Goal: Task Accomplishment & Management: Manage account settings

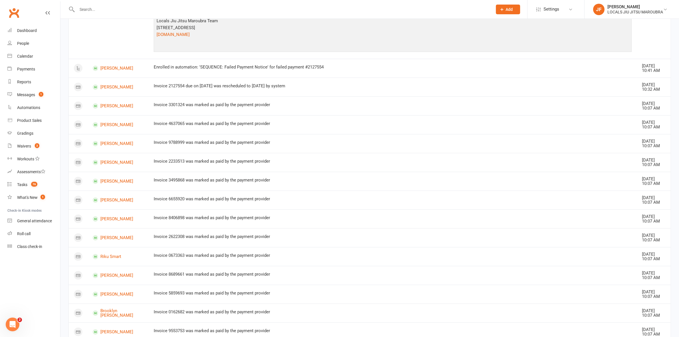
scroll to position [190, 0]
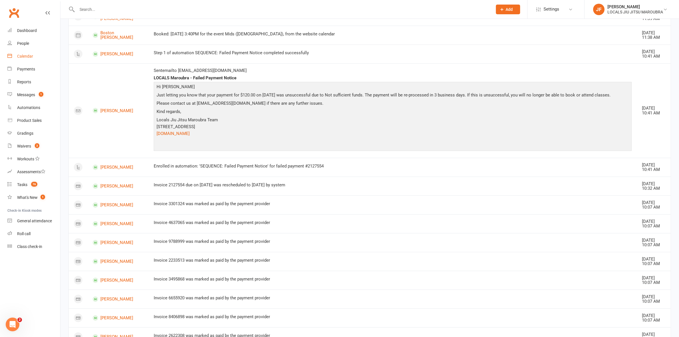
click at [25, 56] on div "Calendar" at bounding box center [25, 56] width 16 height 5
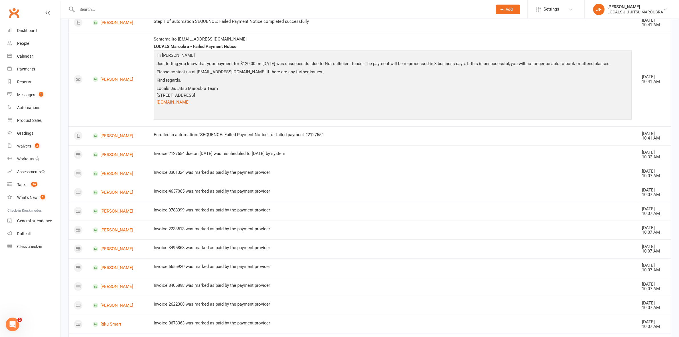
scroll to position [332, 0]
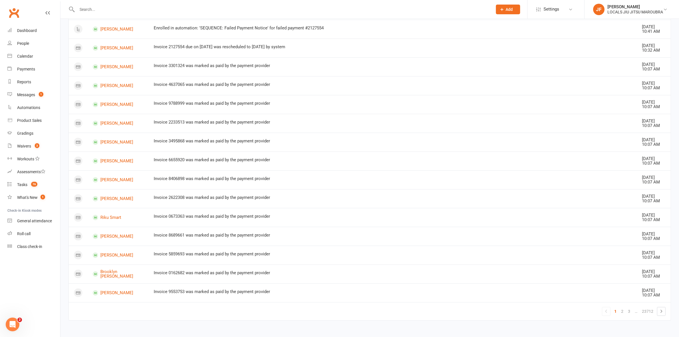
click at [293, 6] on input "text" at bounding box center [281, 9] width 413 height 8
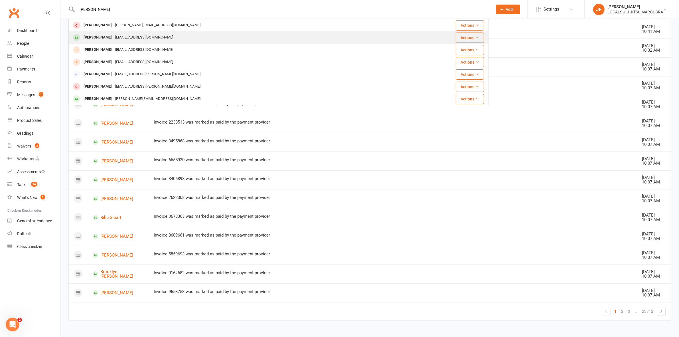
type input "[PERSON_NAME]"
click at [113, 35] on div "Scottgeddes08@hotmail.com" at bounding box center [143, 37] width 61 height 8
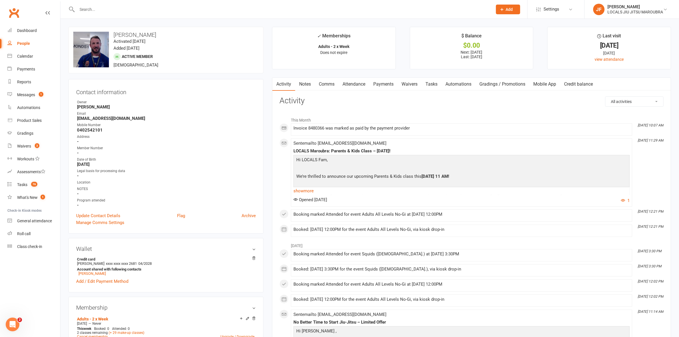
click at [381, 85] on link "Payments" at bounding box center [383, 84] width 28 height 13
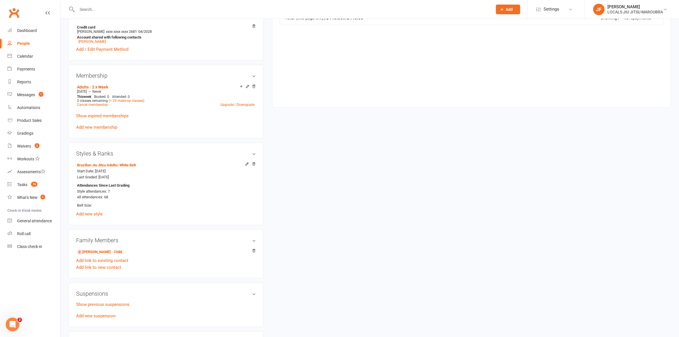
scroll to position [250, 0]
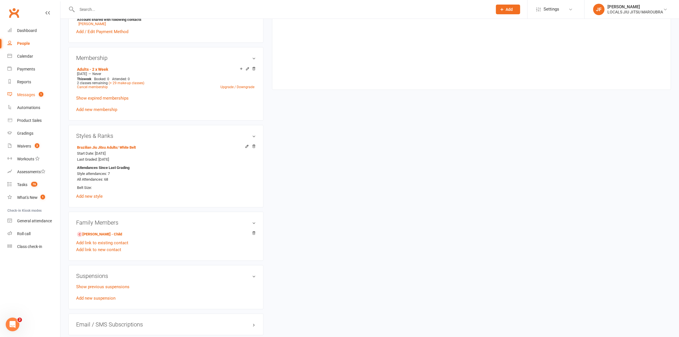
click at [23, 93] on div "Messages" at bounding box center [26, 94] width 18 height 5
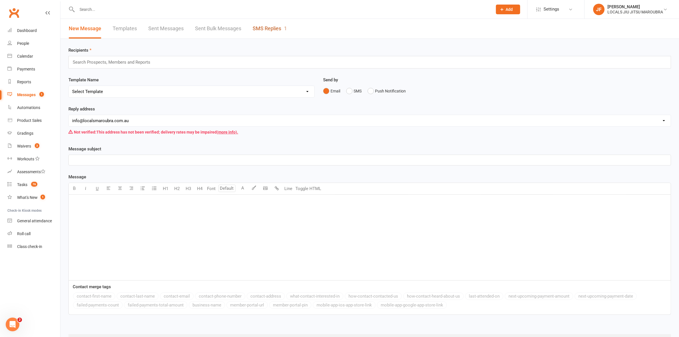
click at [261, 25] on link "SMS Replies 1" at bounding box center [270, 29] width 34 height 20
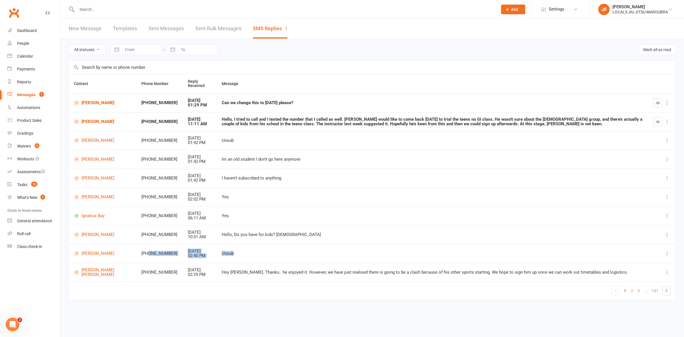
drag, startPoint x: 113, startPoint y: 267, endPoint x: 159, endPoint y: 240, distance: 53.5
click at [141, 241] on tbody "Zachary Bernstein +61411607608 Sep 16, 2025 01:29 PM Can we change this to Thur…" at bounding box center [372, 187] width 607 height 188
drag, startPoint x: 347, startPoint y: 226, endPoint x: 367, endPoint y: 237, distance: 23.2
click at [347, 226] on td "Hello, Do you have for kids? 4yo" at bounding box center [433, 234] width 432 height 19
drag, startPoint x: 520, startPoint y: 301, endPoint x: 512, endPoint y: 301, distance: 8.6
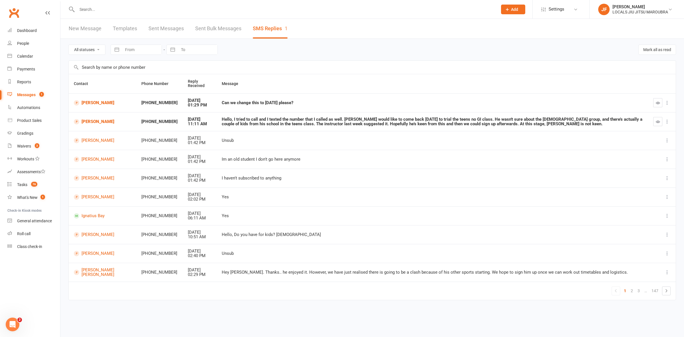
click at [520, 300] on table "Contact Phone Number Reply Received Message Zachary Bernstein +61411607608 Sep …" at bounding box center [372, 187] width 608 height 226
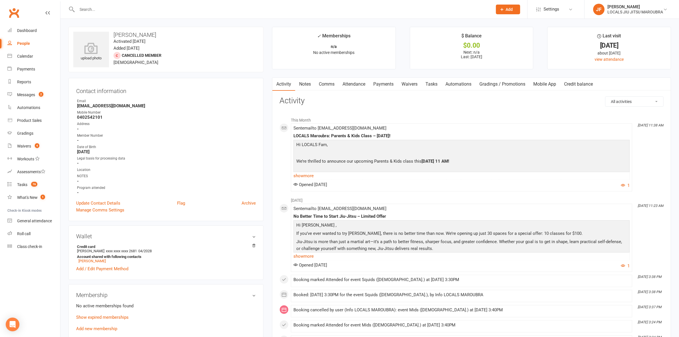
click at [380, 86] on link "Payments" at bounding box center [383, 84] width 28 height 13
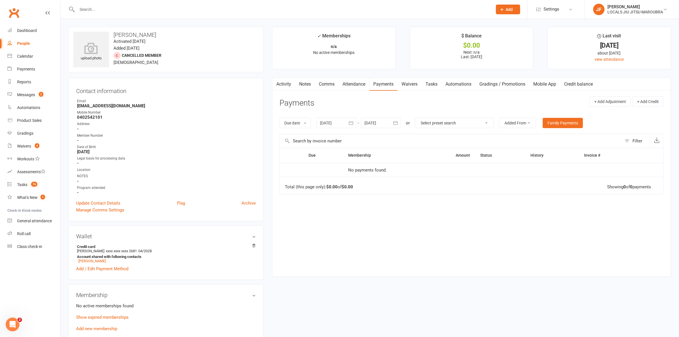
click at [283, 87] on link "Activity" at bounding box center [283, 84] width 23 height 13
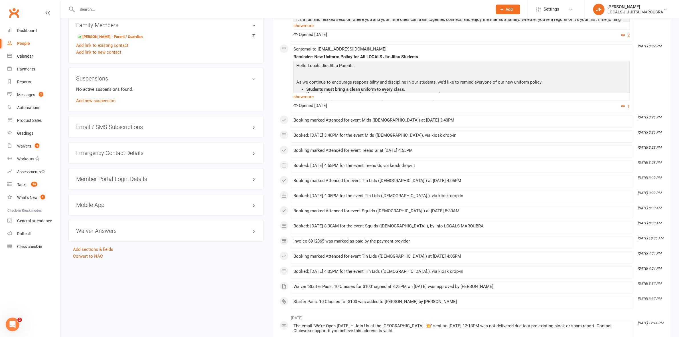
scroll to position [428, 0]
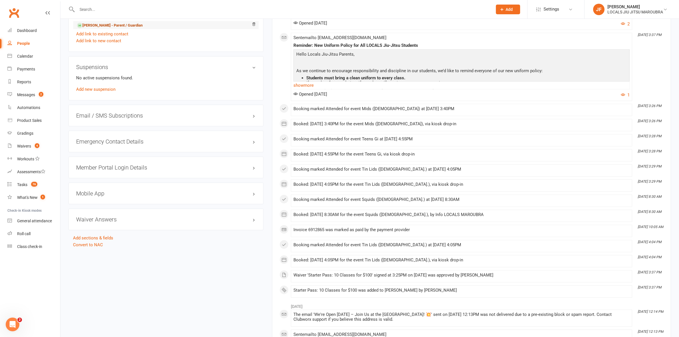
click at [113, 25] on link "[PERSON_NAME] - Parent / Guardian" at bounding box center [110, 26] width 66 height 6
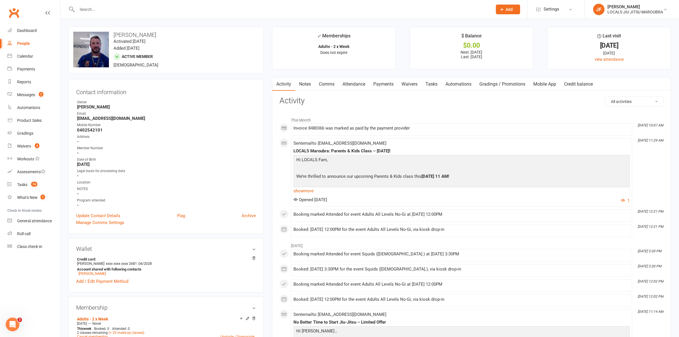
click at [392, 83] on link "Payments" at bounding box center [383, 84] width 28 height 13
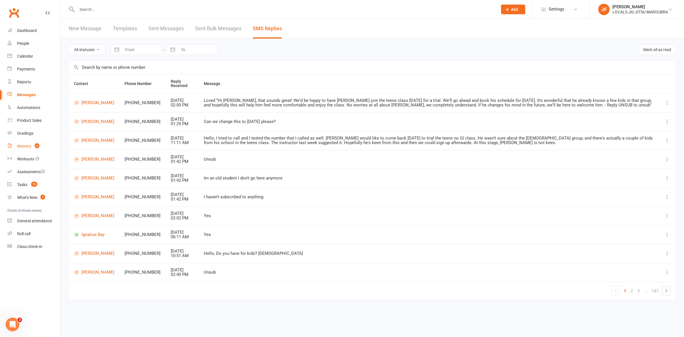
click at [23, 150] on link "Waivers 4" at bounding box center [33, 146] width 53 height 13
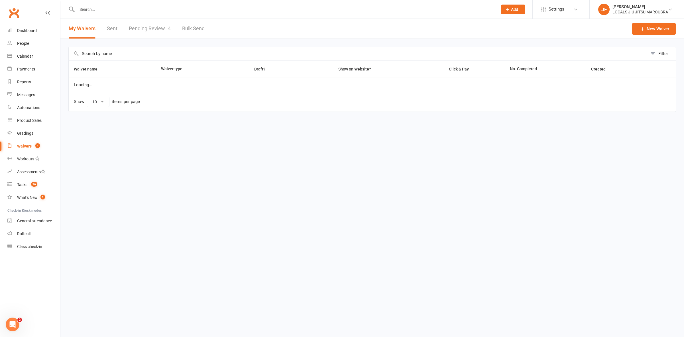
select select "100"
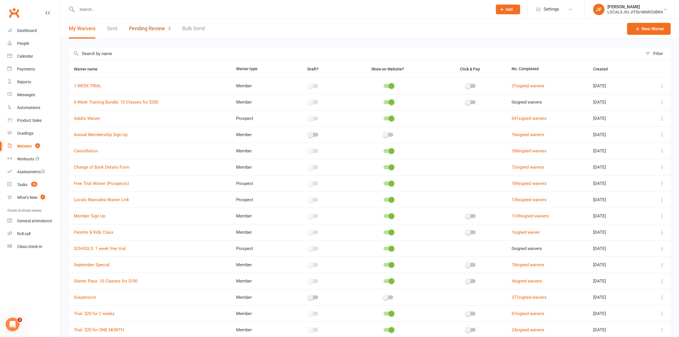
click at [156, 27] on link "Pending Review 4" at bounding box center [150, 29] width 42 height 20
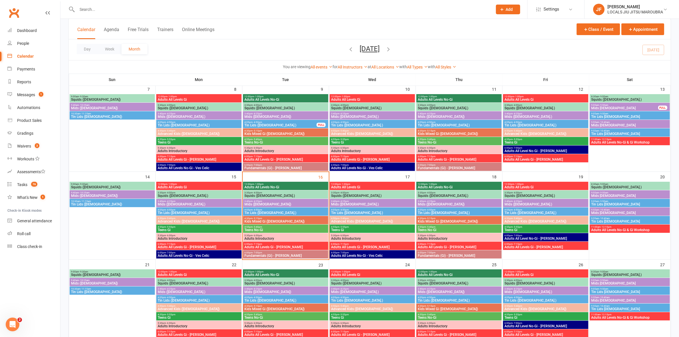
scroll to position [113, 0]
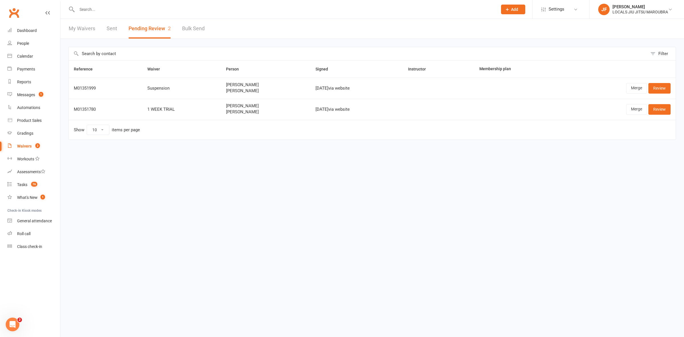
click at [476, 164] on html "Prospect Member Non-attending contact Class / event Appointment Grading event T…" at bounding box center [342, 82] width 684 height 164
click at [197, 164] on html "Prospect Member Non-attending contact Class / event Appointment Grading event T…" at bounding box center [342, 82] width 684 height 164
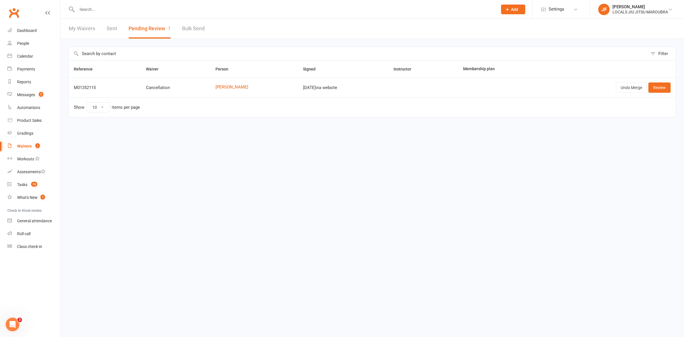
click at [486, 141] on html "Prospect Member Non-attending contact Class / event Appointment Grading event T…" at bounding box center [342, 70] width 684 height 141
drag, startPoint x: 30, startPoint y: 91, endPoint x: 38, endPoint y: 90, distance: 8.3
click at [30, 91] on link "Messages 2" at bounding box center [33, 94] width 53 height 13
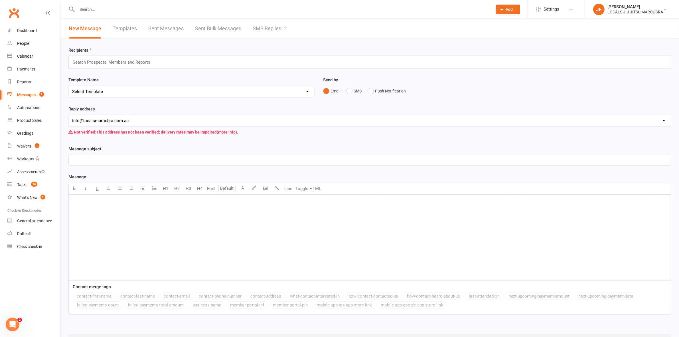
click at [269, 32] on link "SMS Replies 2" at bounding box center [270, 29] width 34 height 20
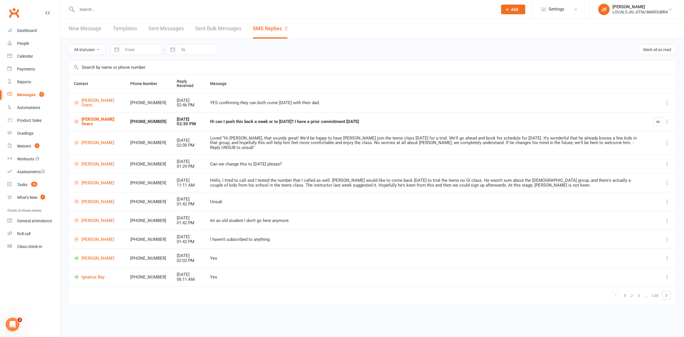
click at [169, 7] on input "text" at bounding box center [284, 9] width 419 height 8
type input "[PERSON_NAME]"
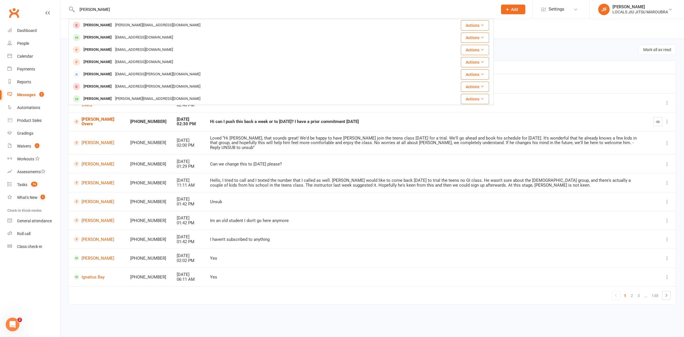
drag, startPoint x: 142, startPoint y: 35, endPoint x: 153, endPoint y: 25, distance: 14.5
click at [144, 34] on div "[EMAIL_ADDRESS][DOMAIN_NAME]" at bounding box center [143, 37] width 61 height 8
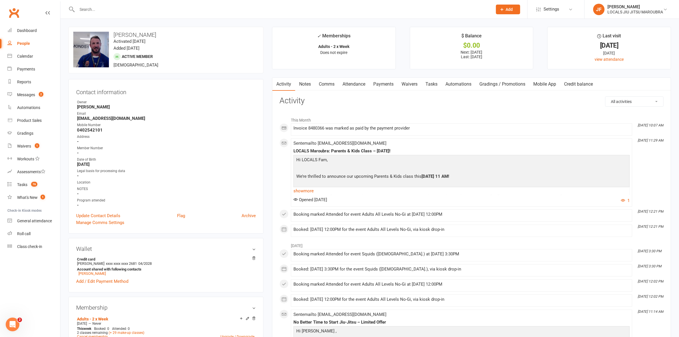
click at [379, 84] on link "Payments" at bounding box center [383, 84] width 28 height 13
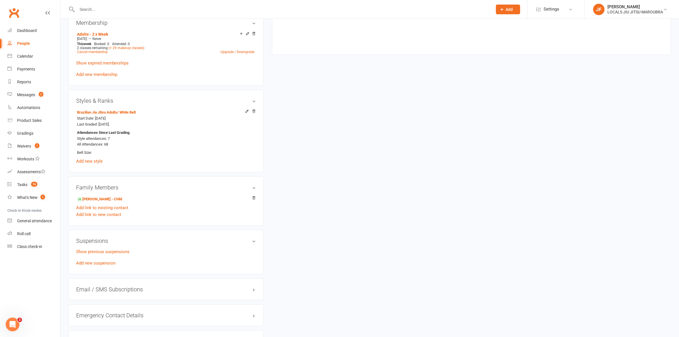
scroll to position [285, 0]
click at [91, 198] on link "[PERSON_NAME] - Child" at bounding box center [99, 199] width 45 height 6
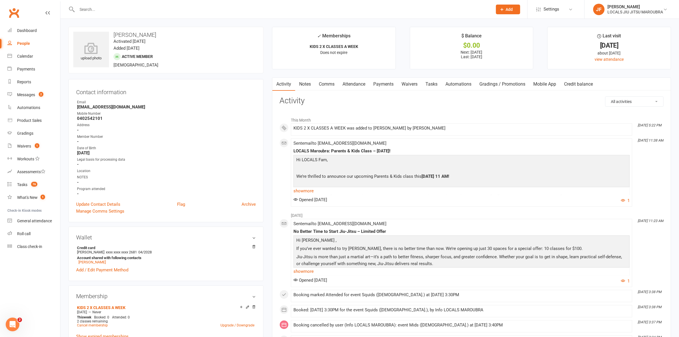
drag, startPoint x: 386, startPoint y: 80, endPoint x: 384, endPoint y: 86, distance: 5.9
click at [384, 86] on link "Payments" at bounding box center [383, 84] width 28 height 13
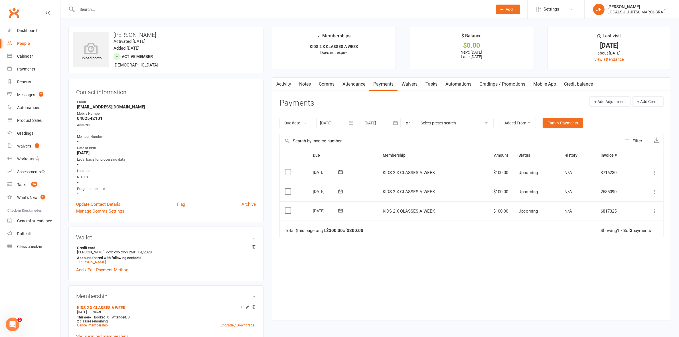
drag, startPoint x: 424, startPoint y: 252, endPoint x: 425, endPoint y: 244, distance: 8.7
click at [424, 250] on div "Due Contact Membership Amount Status History Invoice # Select this [DATE] [PERS…" at bounding box center [471, 229] width 384 height 163
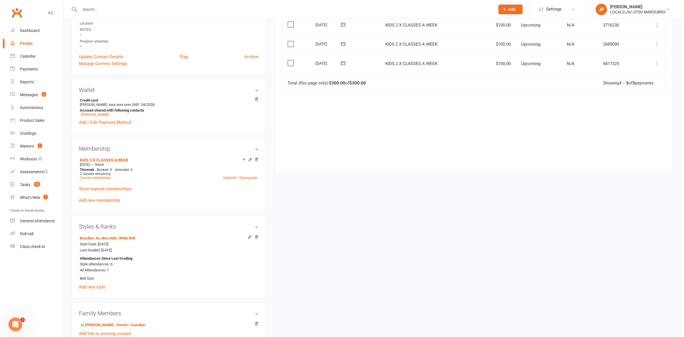
scroll to position [143, 0]
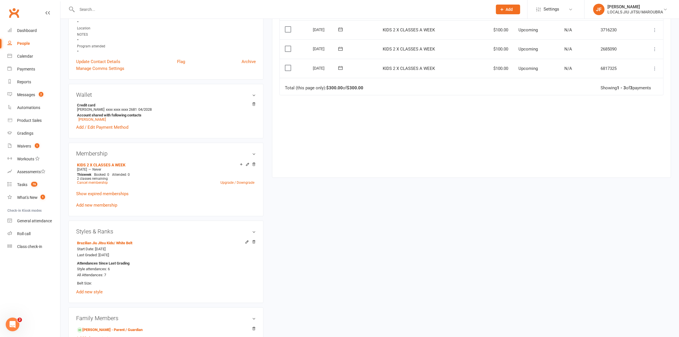
drag, startPoint x: 368, startPoint y: 120, endPoint x: 369, endPoint y: 125, distance: 4.6
click at [368, 121] on div "Due Contact Membership Amount Status History Invoice # Select this [DATE] [PERS…" at bounding box center [471, 86] width 384 height 163
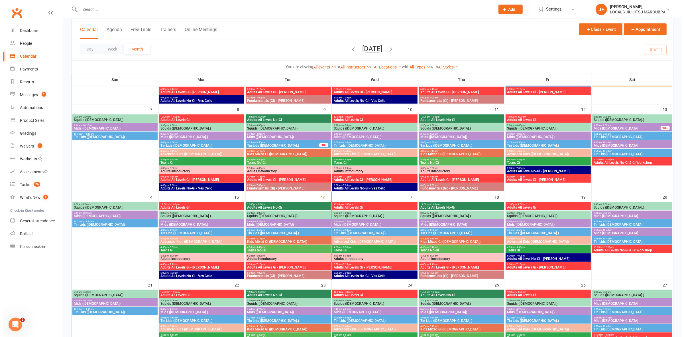
scroll to position [113, 0]
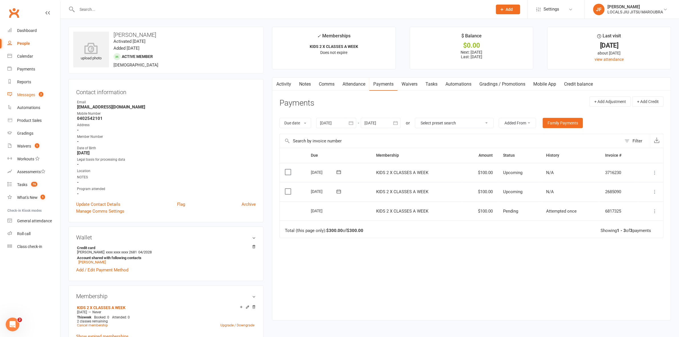
click at [17, 94] on link "Messages 2" at bounding box center [33, 94] width 53 height 13
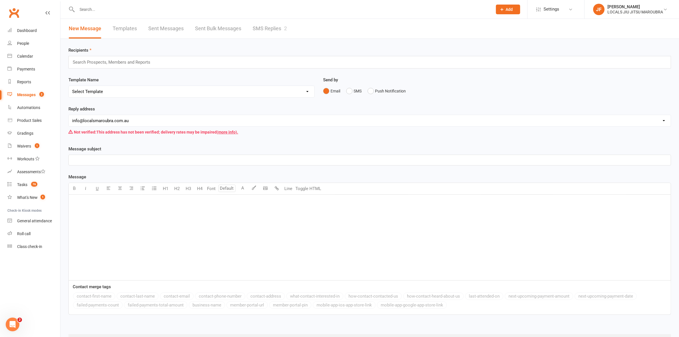
click at [270, 26] on link "SMS Replies 2" at bounding box center [270, 29] width 34 height 20
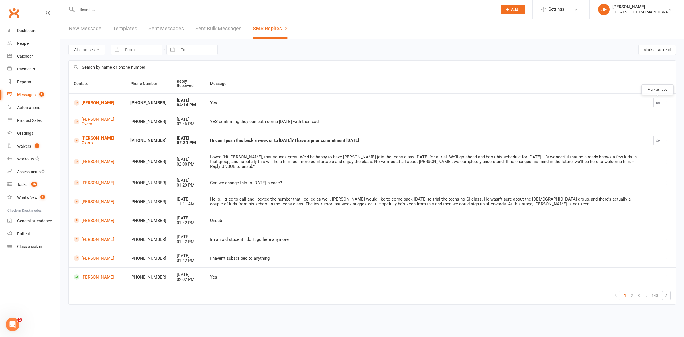
click at [655, 104] on button "button" at bounding box center [658, 102] width 9 height 9
drag, startPoint x: 658, startPoint y: 143, endPoint x: 380, endPoint y: 34, distance: 298.3
click at [655, 143] on button "button" at bounding box center [658, 140] width 9 height 9
click at [22, 150] on link "Waivers 1" at bounding box center [33, 146] width 53 height 13
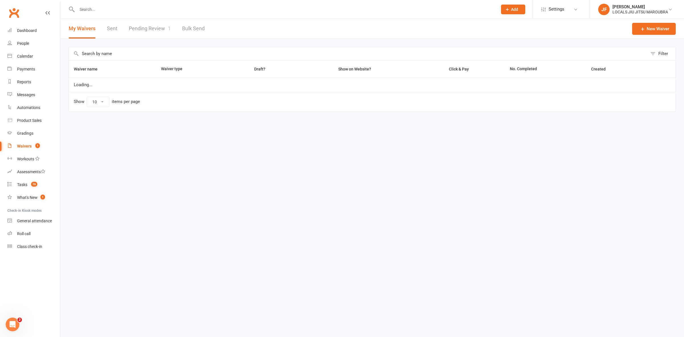
select select "100"
click at [159, 31] on link "Pending Review 1" at bounding box center [150, 29] width 42 height 20
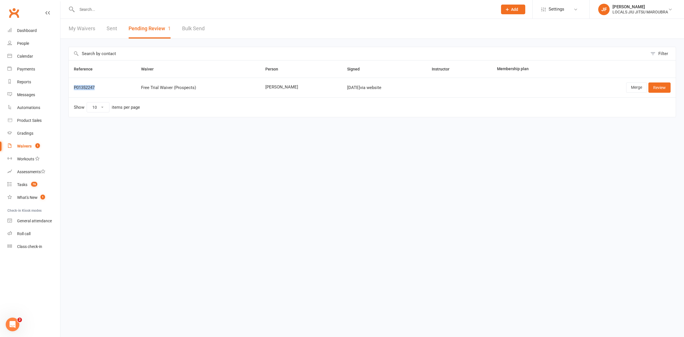
drag, startPoint x: 103, startPoint y: 90, endPoint x: 73, endPoint y: 91, distance: 29.7
click at [73, 91] on td "P01352247" at bounding box center [102, 88] width 67 height 20
copy div "P01352247"
drag, startPoint x: 297, startPoint y: 86, endPoint x: 263, endPoint y: 90, distance: 33.9
click at [263, 90] on td "[PERSON_NAME]" at bounding box center [301, 88] width 82 height 20
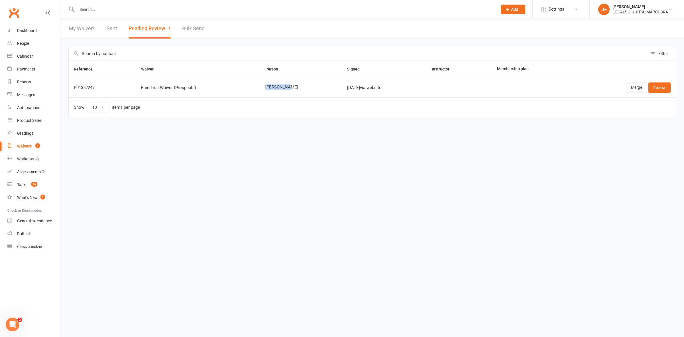
copy span "[PERSON_NAME]"
click at [630, 87] on link "Merge" at bounding box center [636, 87] width 21 height 10
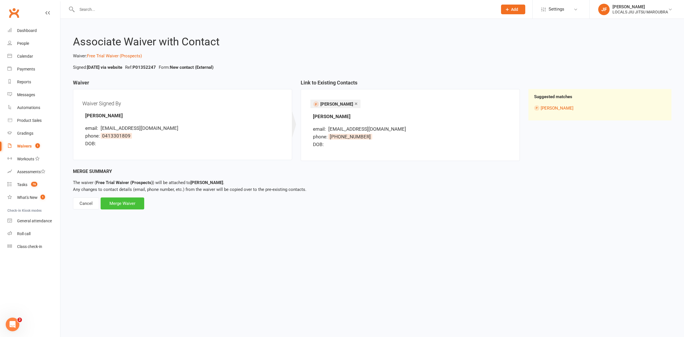
click at [128, 204] on div "Merge Waiver" at bounding box center [123, 203] width 44 height 12
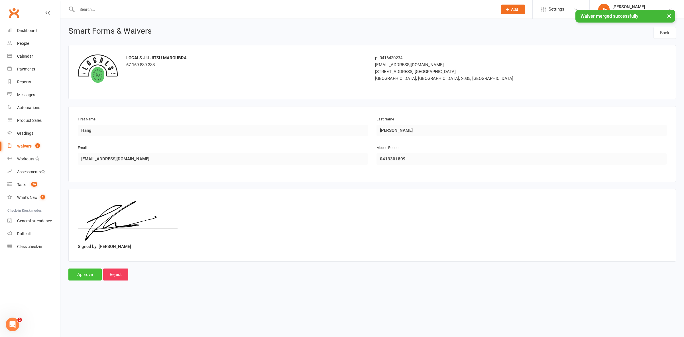
click at [80, 277] on input "Approve" at bounding box center [84, 274] width 33 height 12
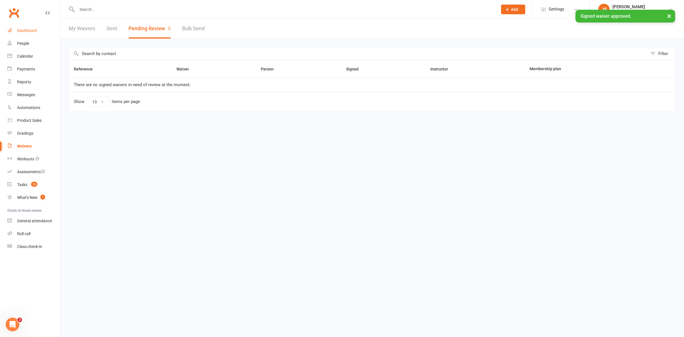
click at [34, 33] on link "Dashboard" at bounding box center [33, 30] width 53 height 13
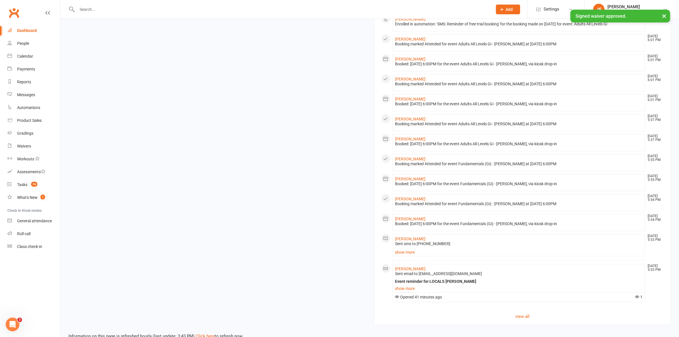
scroll to position [456, 0]
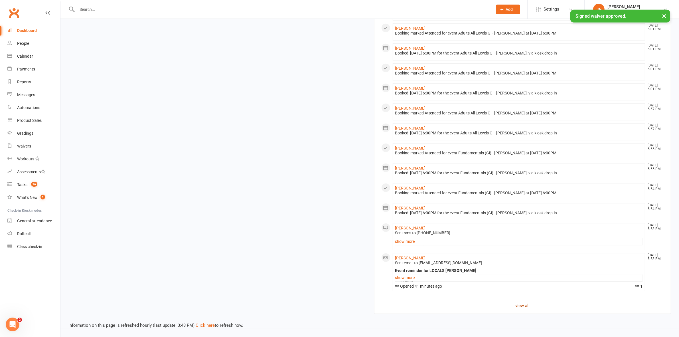
click at [522, 304] on link "view all" at bounding box center [522, 305] width 283 height 7
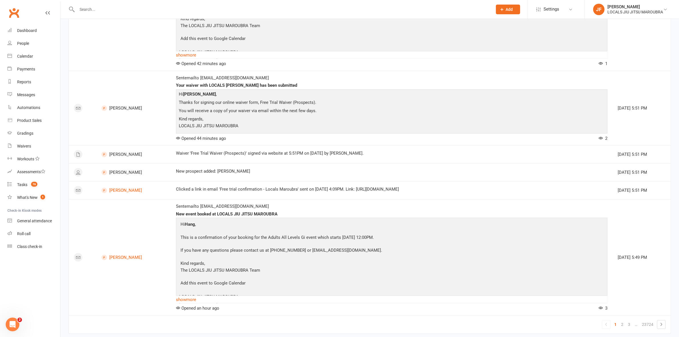
scroll to position [591, 0]
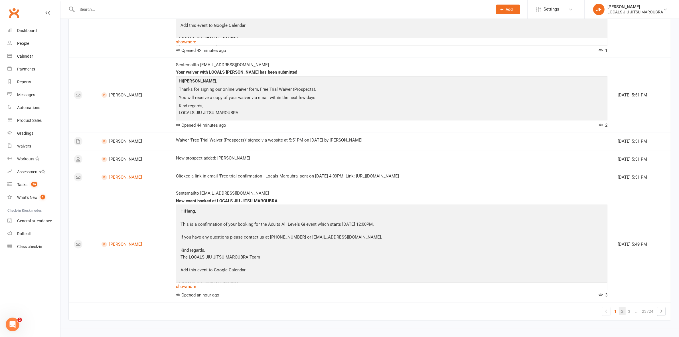
click at [622, 311] on link "2" at bounding box center [622, 311] width 7 height 8
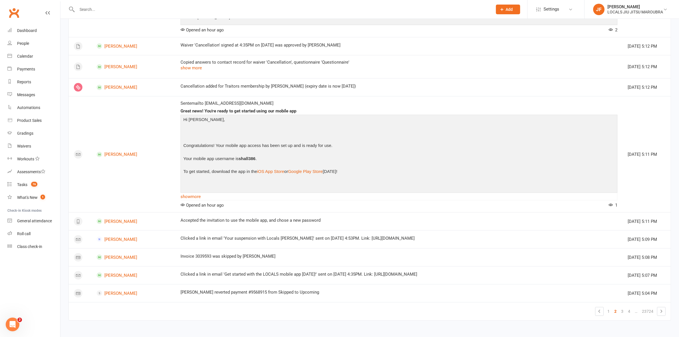
scroll to position [492, 0]
click at [624, 311] on link "3" at bounding box center [622, 311] width 7 height 8
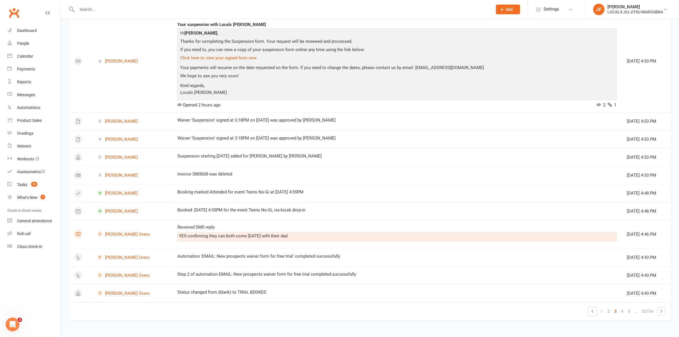
scroll to position [400, 0]
click at [624, 311] on link "4" at bounding box center [622, 311] width 7 height 8
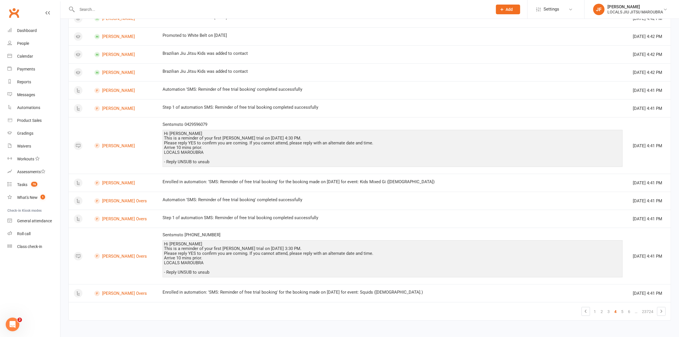
scroll to position [558, 0]
click at [622, 312] on link "5" at bounding box center [622, 311] width 7 height 8
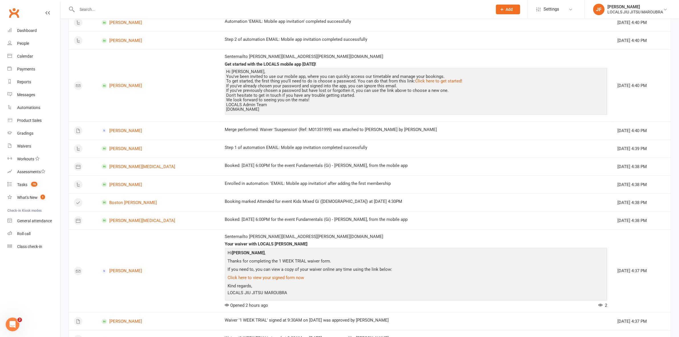
scroll to position [415, 0]
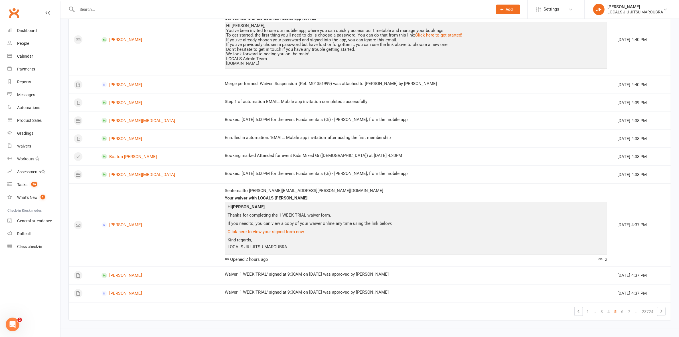
click at [619, 312] on link "6" at bounding box center [622, 311] width 7 height 8
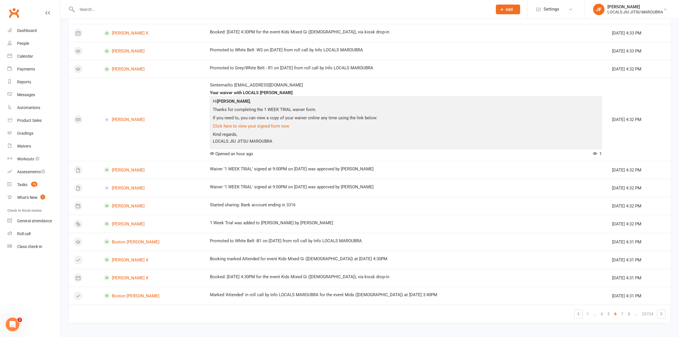
scroll to position [343, 0]
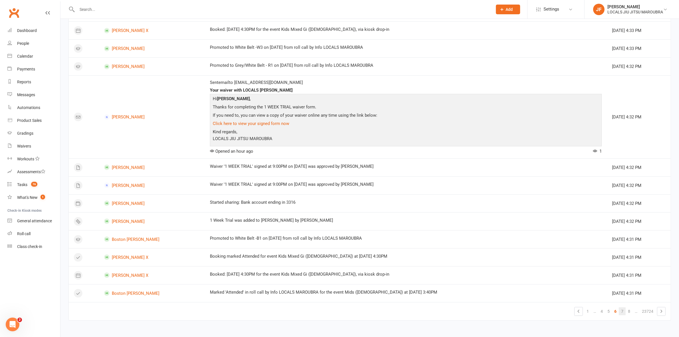
click at [622, 313] on link "7" at bounding box center [622, 311] width 7 height 8
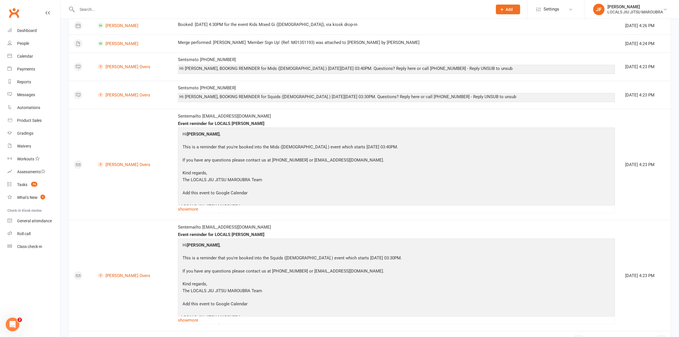
scroll to position [500, 0]
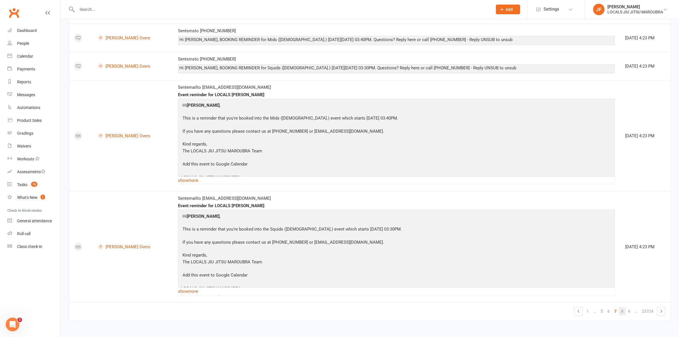
click at [622, 313] on link "8" at bounding box center [622, 311] width 7 height 8
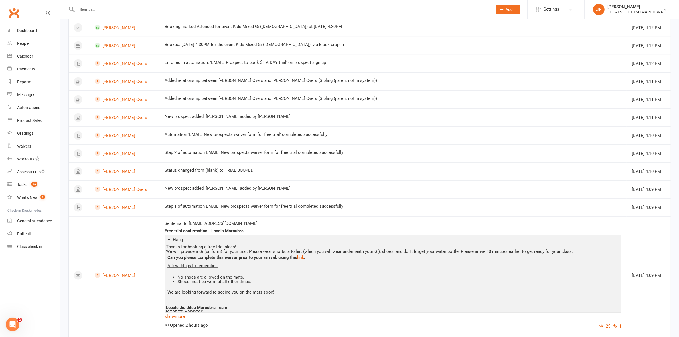
scroll to position [577, 0]
